Goal: Check status: Check status

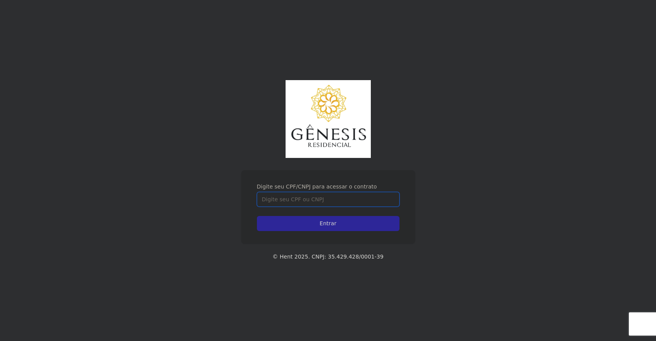
click at [297, 203] on input "Digite seu CPF/CNPJ para acessar o contrato" at bounding box center [328, 199] width 143 height 15
type input "44319529855"
click at [294, 218] on input "Entrar" at bounding box center [328, 223] width 143 height 15
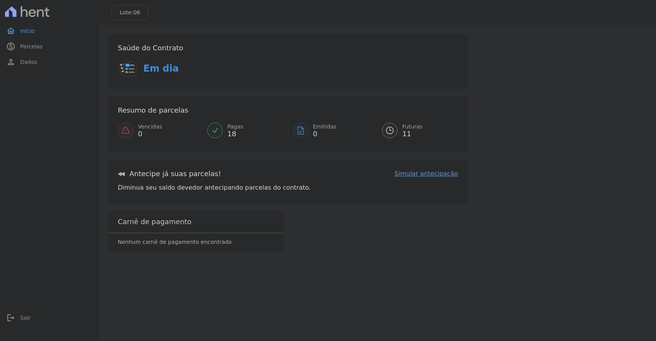
click at [407, 132] on span "11" at bounding box center [412, 134] width 20 height 6
